Goal: Information Seeking & Learning: Learn about a topic

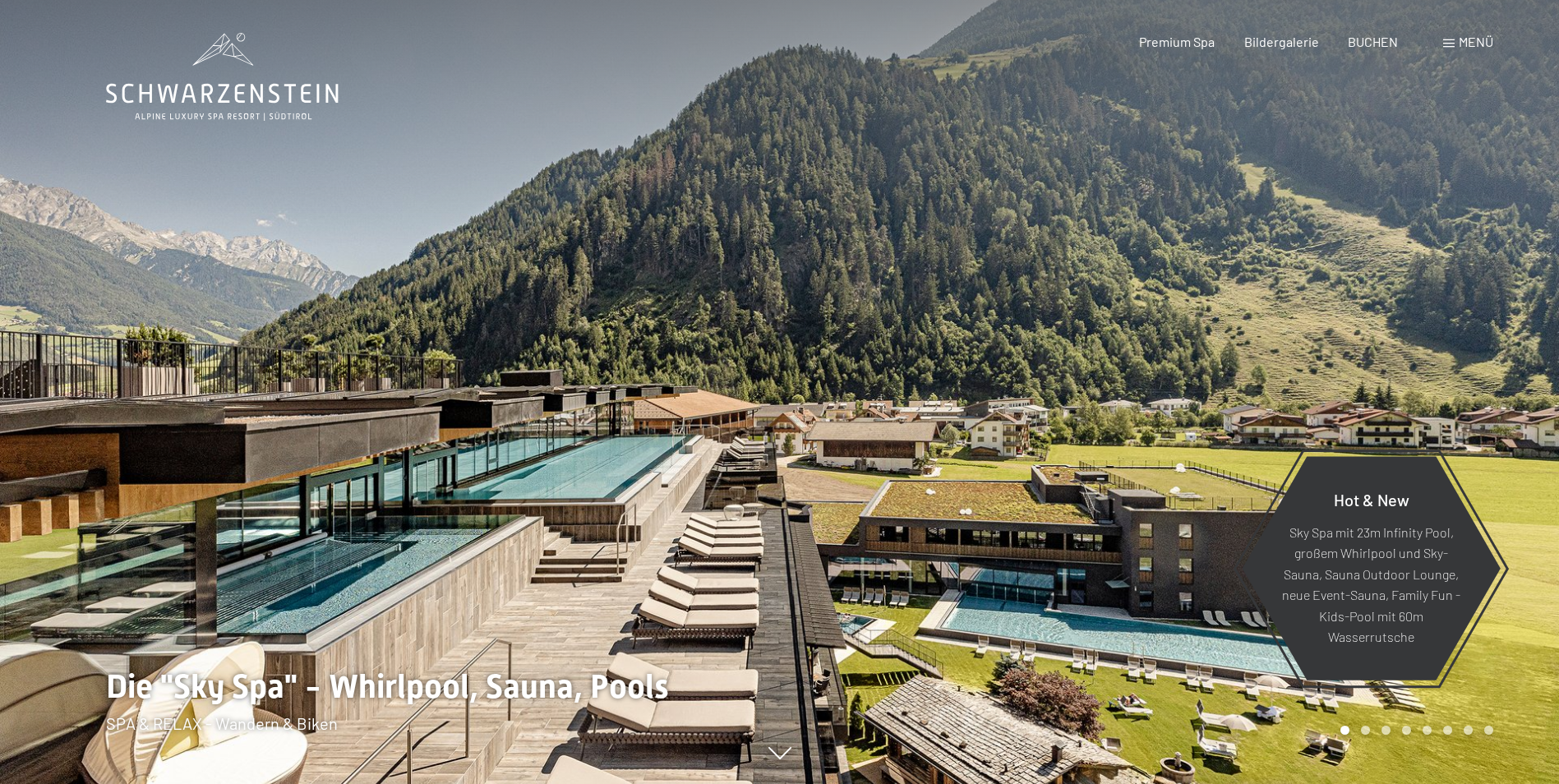
click at [1456, 39] on div "Menü" at bounding box center [1469, 42] width 50 height 18
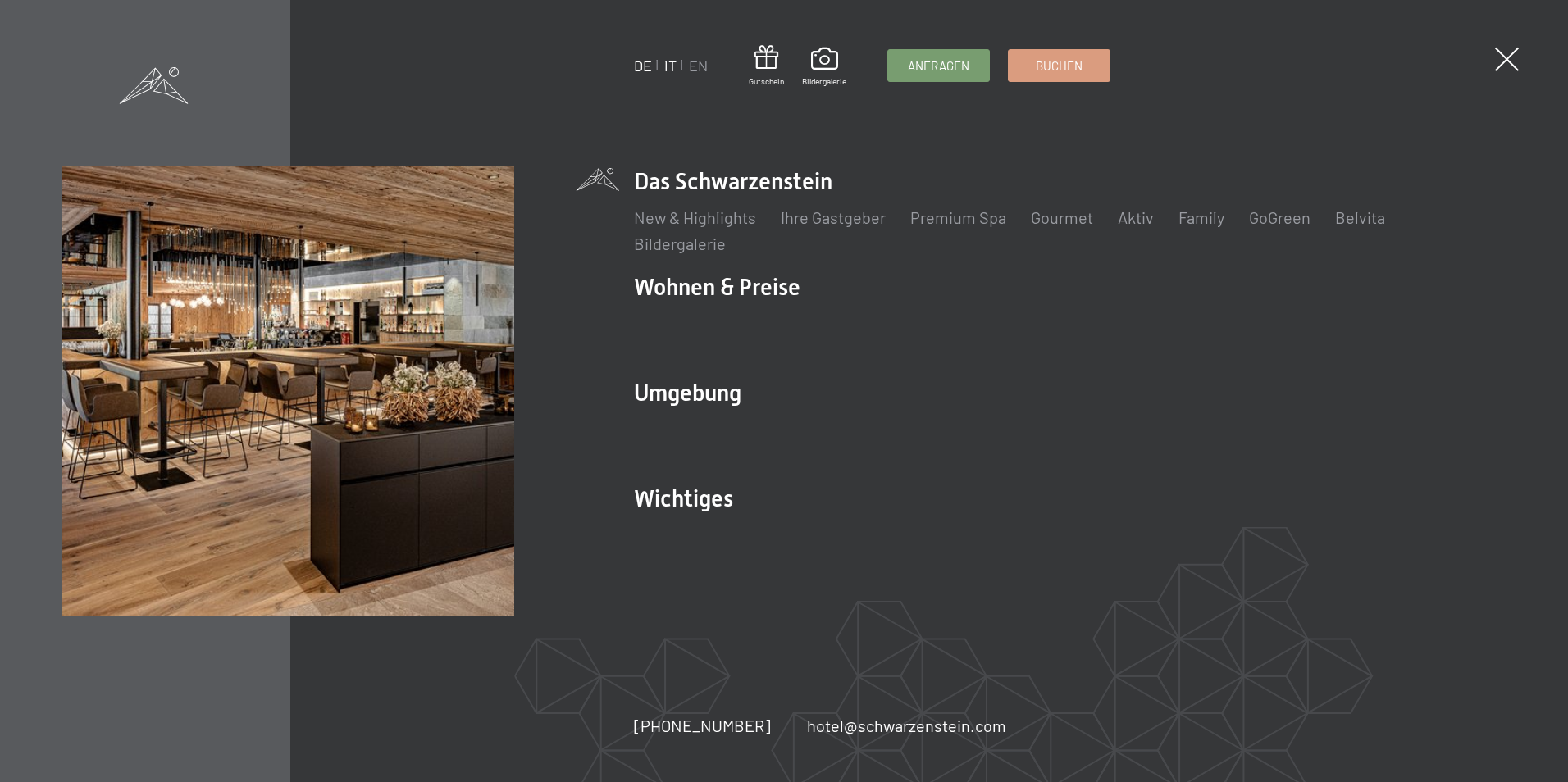
click at [672, 66] on link "IT" at bounding box center [670, 65] width 12 height 18
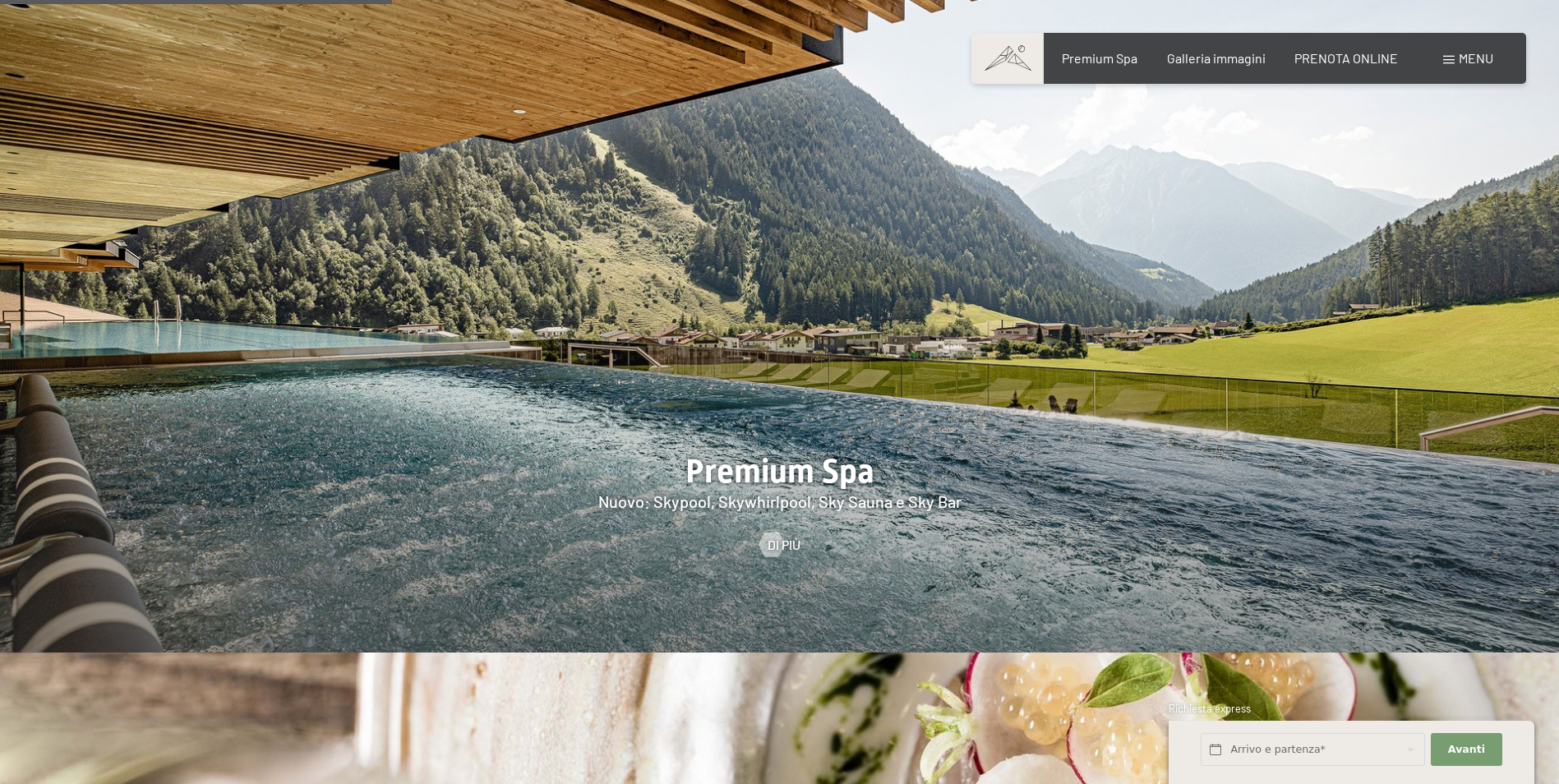
scroll to position [2301, 0]
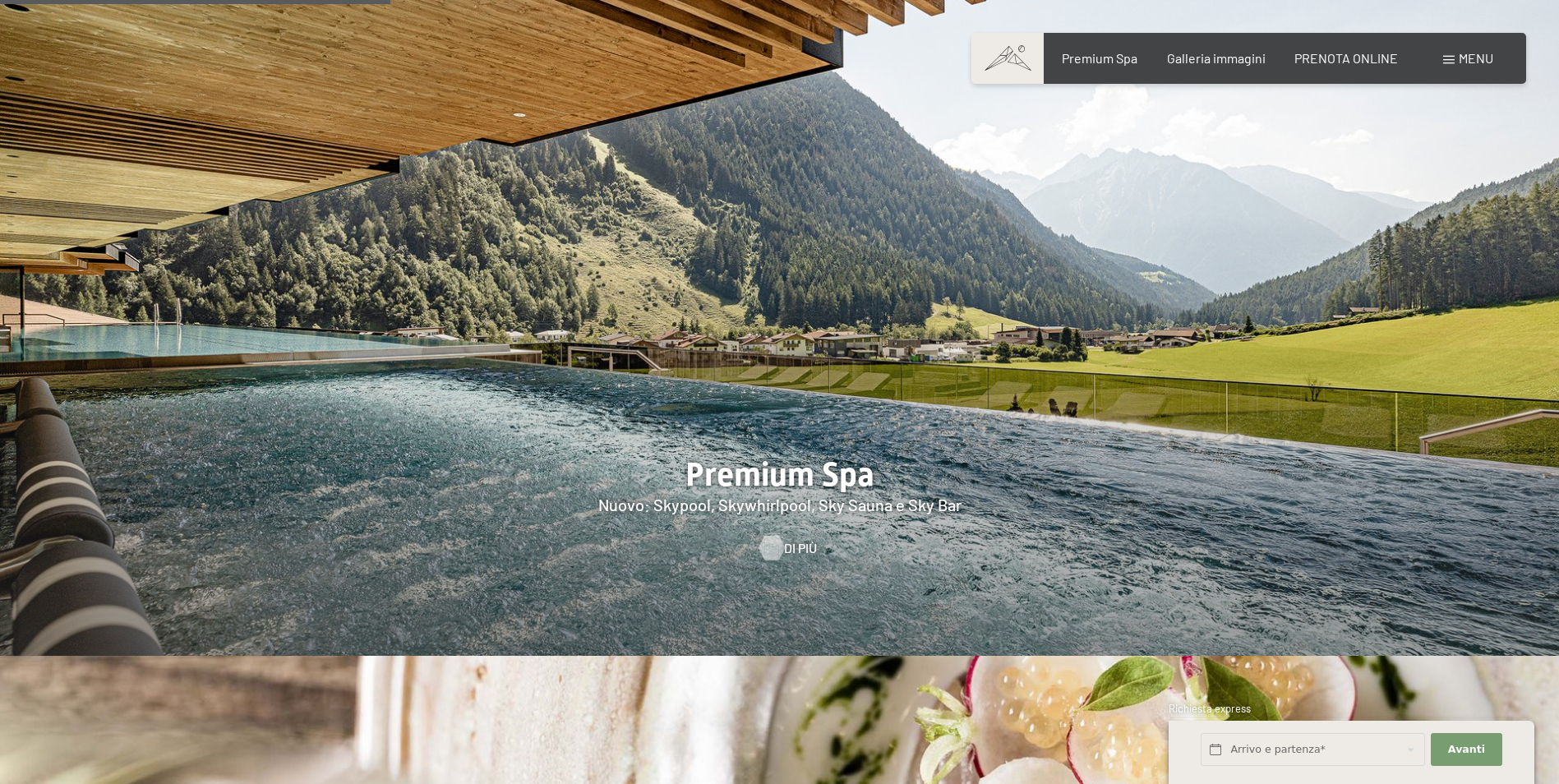
click at [788, 539] on span "Di più" at bounding box center [801, 548] width 33 height 18
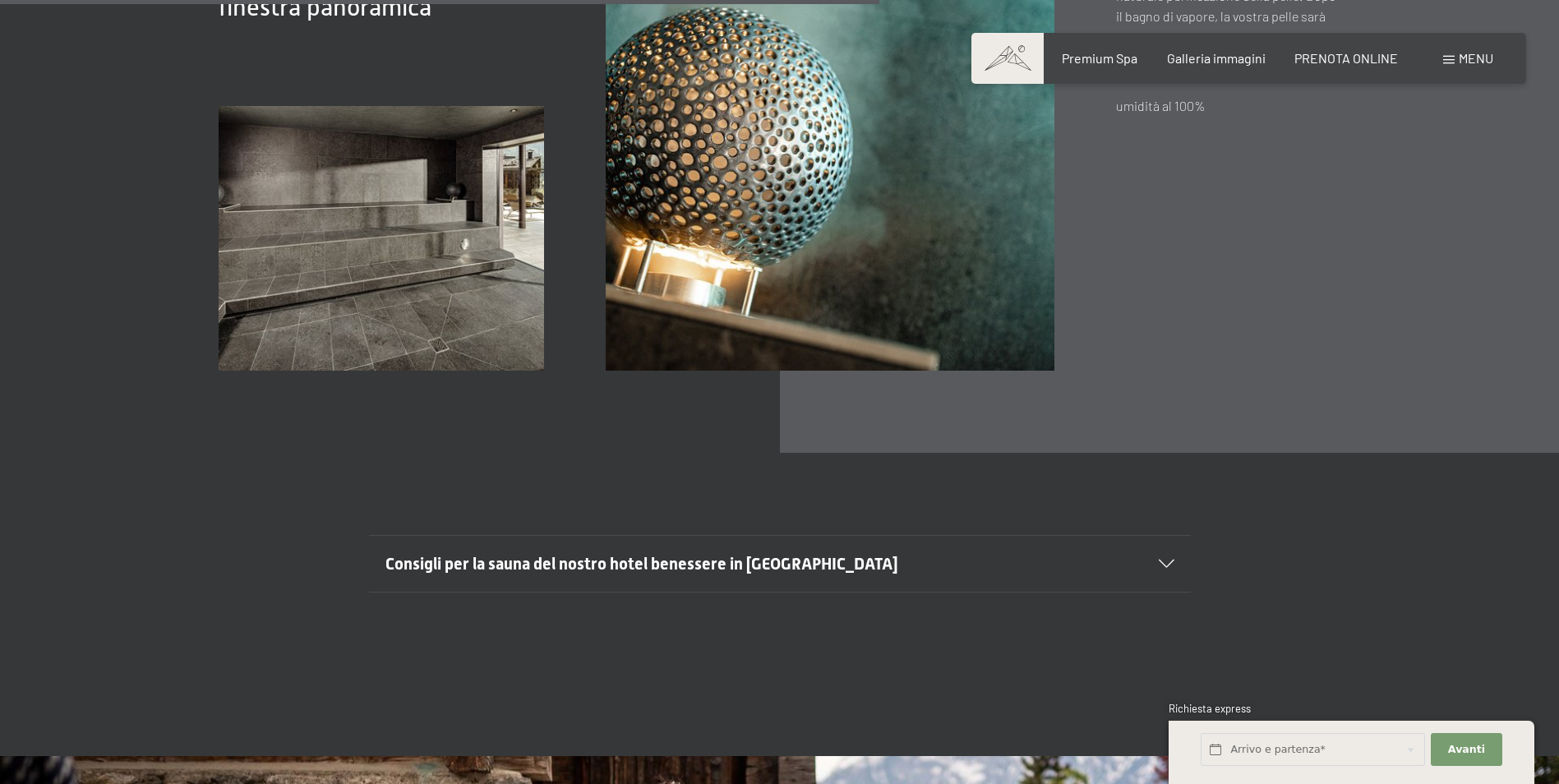
scroll to position [6080, 0]
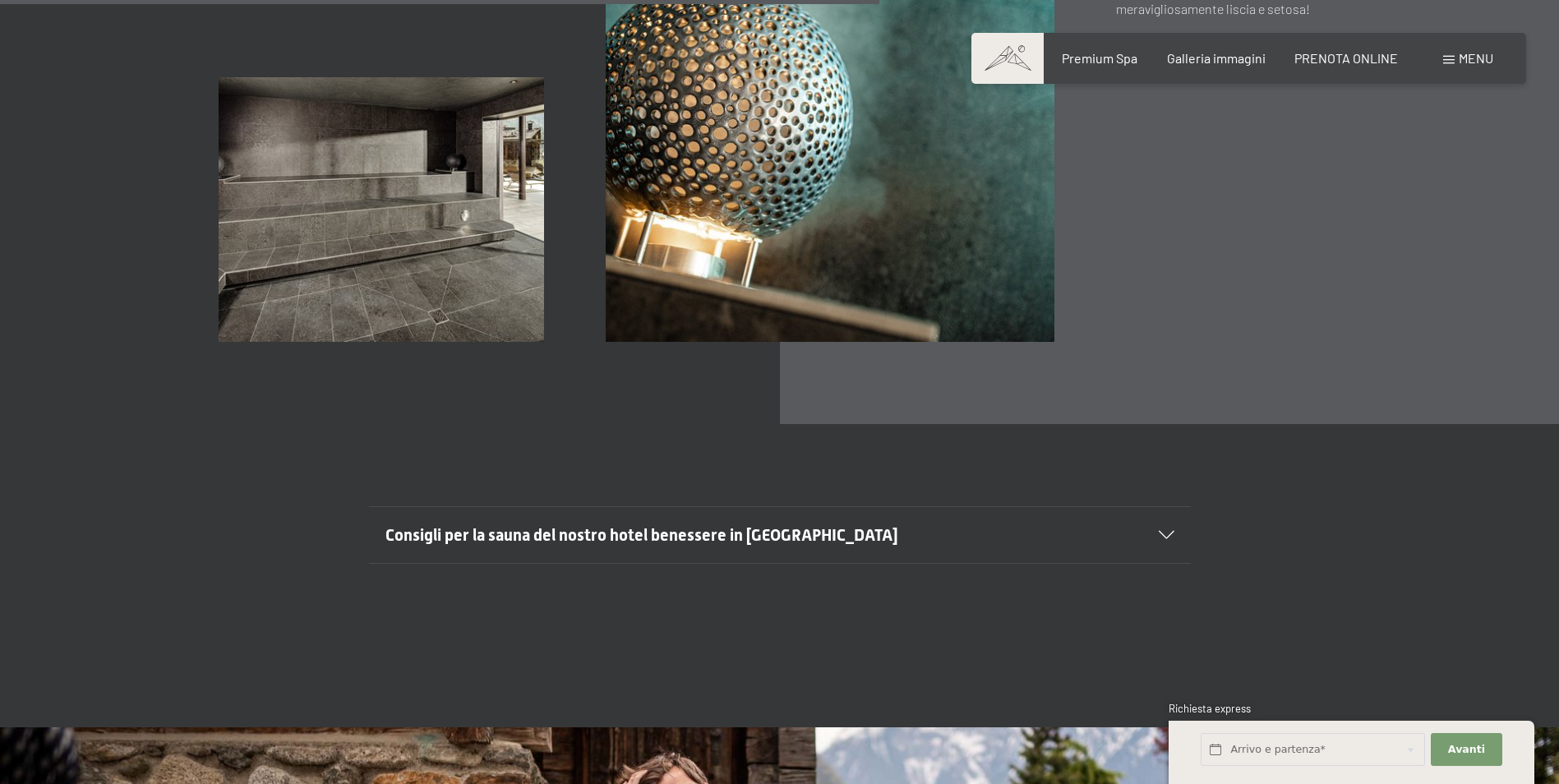
click at [965, 524] on h2 "Consigli per la sauna del nostro hotel benessere in Trentino Alto Adige" at bounding box center [740, 535] width 711 height 23
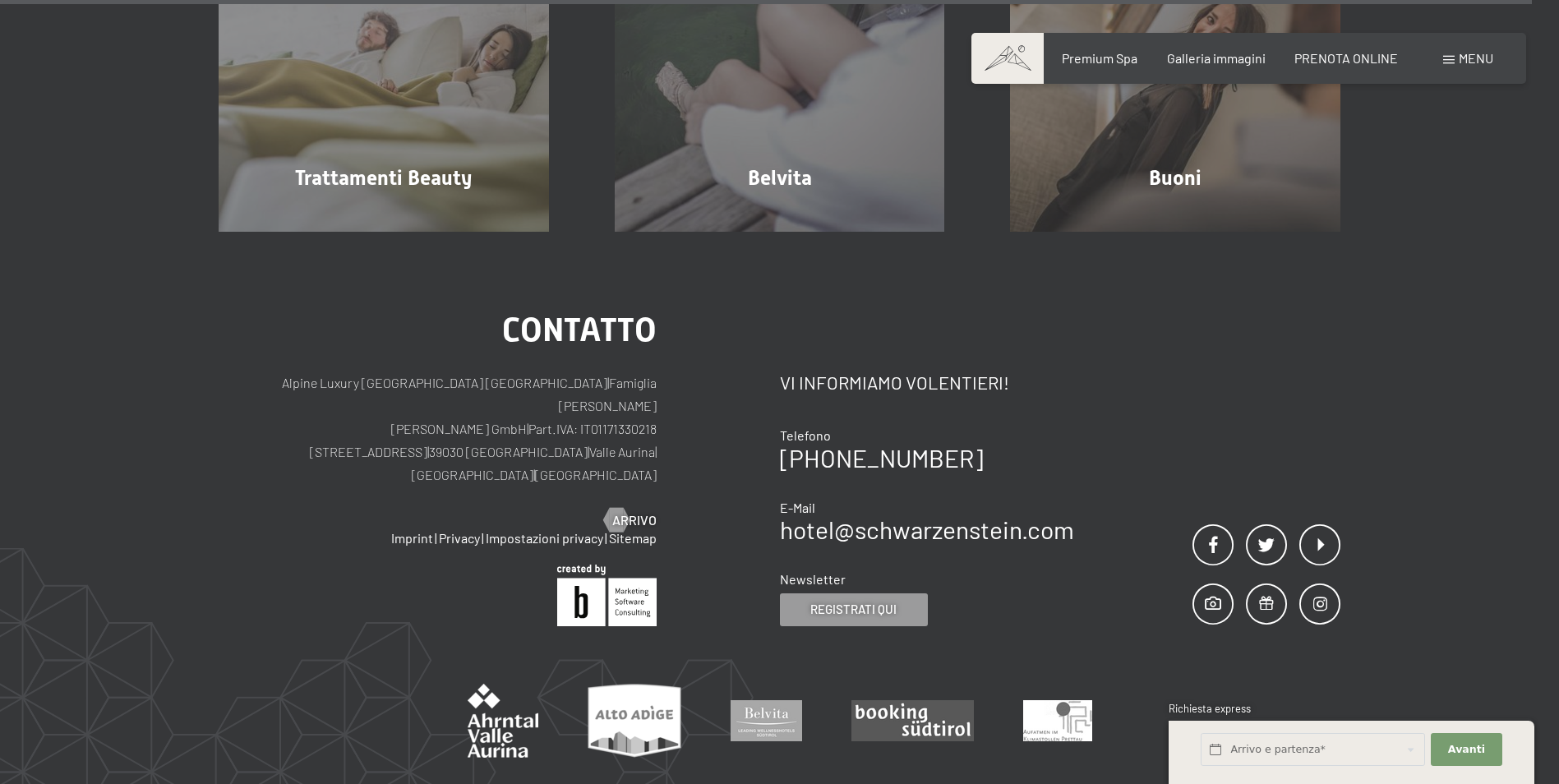
scroll to position [10676, 0]
